Goal: Task Accomplishment & Management: Use online tool/utility

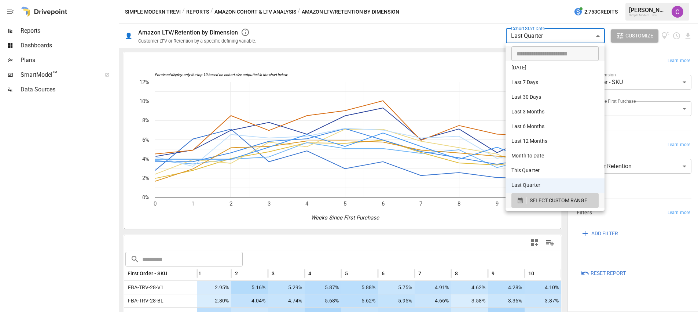
click at [541, 0] on body "**********" at bounding box center [349, 0] width 698 height 0
click at [536, 201] on span "SELECT CUSTOM RANGE" at bounding box center [559, 200] width 58 height 9
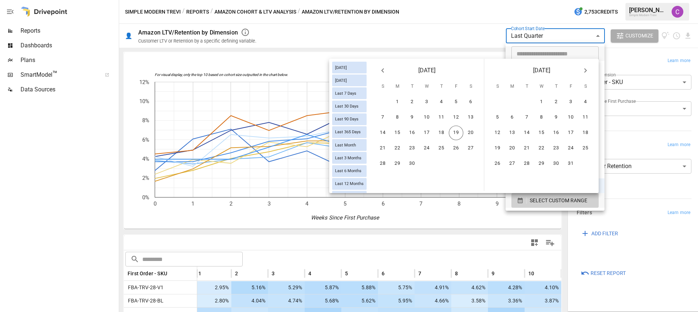
click at [387, 72] on button "Previous month" at bounding box center [383, 70] width 15 height 15
click at [378, 132] on button "10" at bounding box center [383, 132] width 15 height 15
drag, startPoint x: 378, startPoint y: 131, endPoint x: 381, endPoint y: 147, distance: 16.4
click at [378, 131] on button "10" at bounding box center [383, 132] width 15 height 15
type input "******"
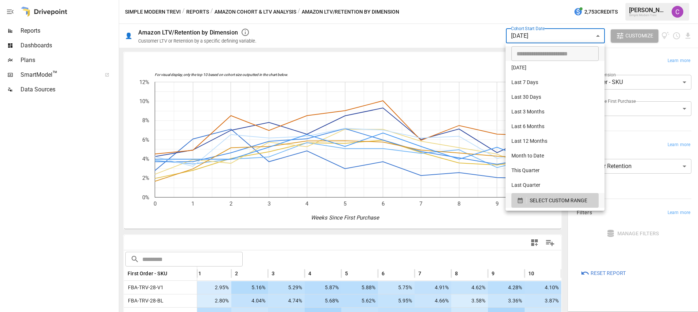
click at [381, 147] on div "[DATE] [DATE] Last 7 Days Last 30 Days Last 90 Days Last 365 Days Last Month La…" at bounding box center [464, 155] width 202 height 76
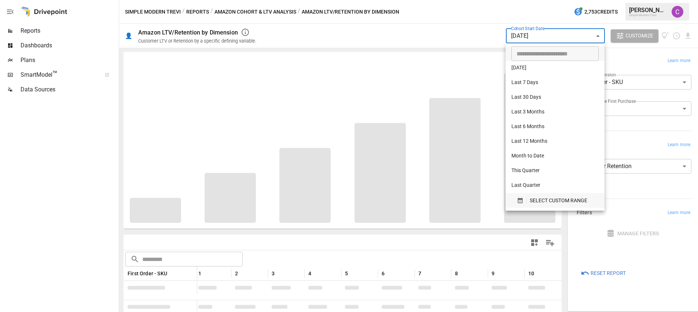
click at [534, 201] on span "SELECT CUSTOM RANGE" at bounding box center [559, 200] width 58 height 9
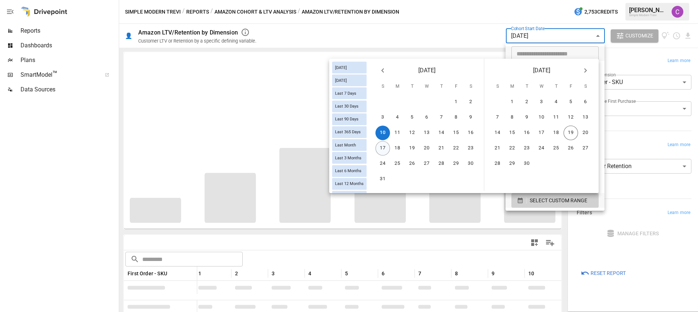
click at [377, 146] on button "17" at bounding box center [383, 148] width 15 height 15
click at [472, 147] on button "23" at bounding box center [471, 148] width 15 height 15
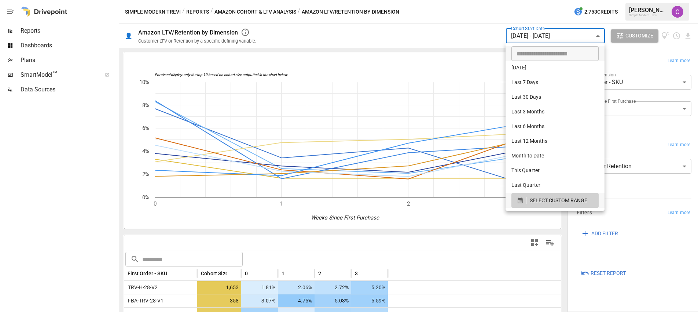
click at [209, 298] on div at bounding box center [349, 156] width 698 height 312
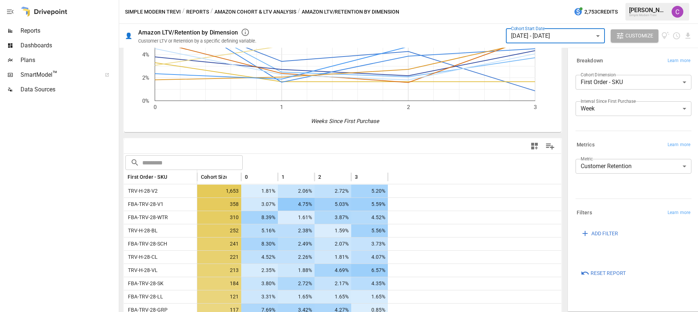
scroll to position [98, 0]
click at [688, 35] on icon "Download report" at bounding box center [688, 36] width 5 height 6
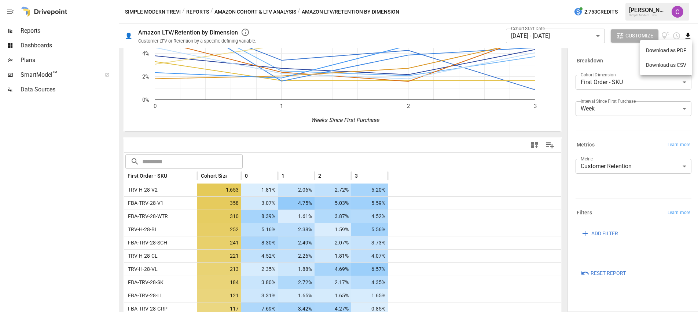
click at [671, 66] on li "Download as CSV" at bounding box center [667, 65] width 52 height 15
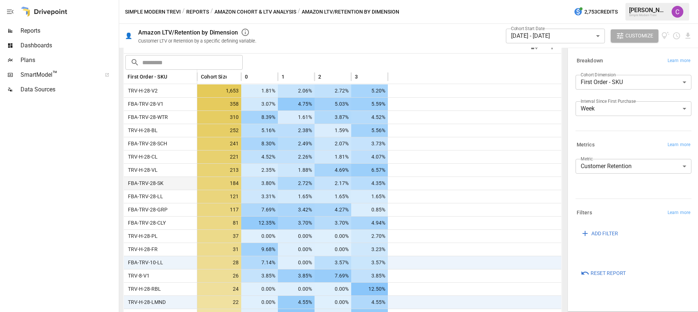
scroll to position [0, 0]
